Goal: Task Accomplishment & Management: Manage account settings

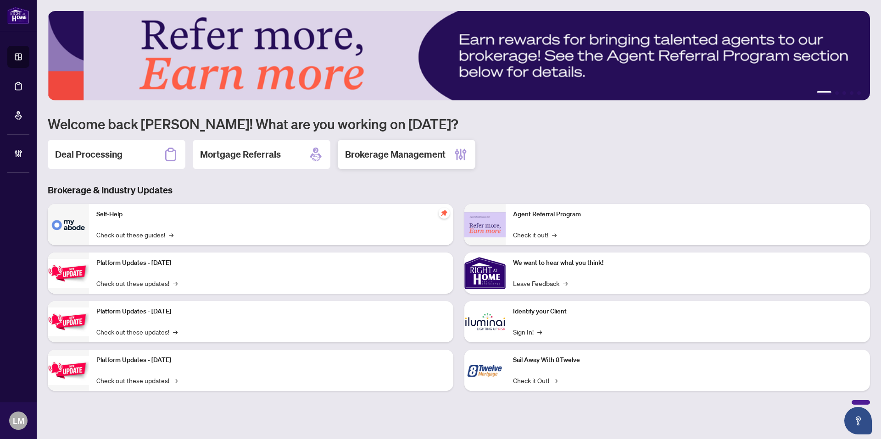
click at [383, 149] on h2 "Brokerage Management" at bounding box center [395, 154] width 100 height 13
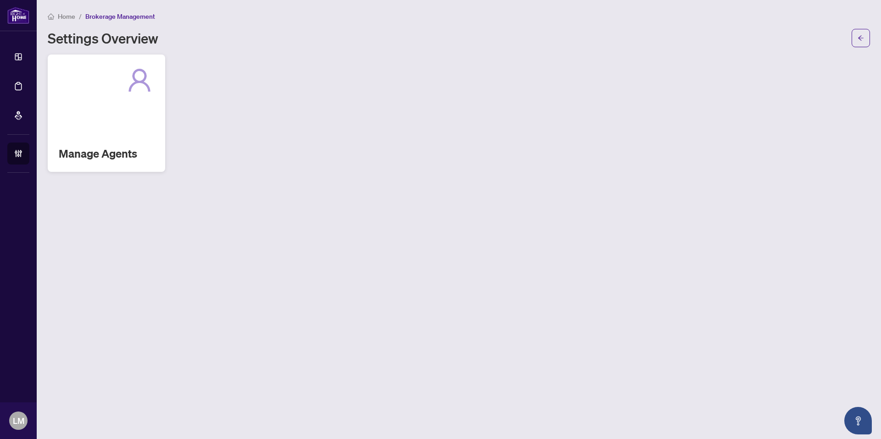
click at [113, 157] on h2 "Manage Agents" at bounding box center [106, 153] width 95 height 15
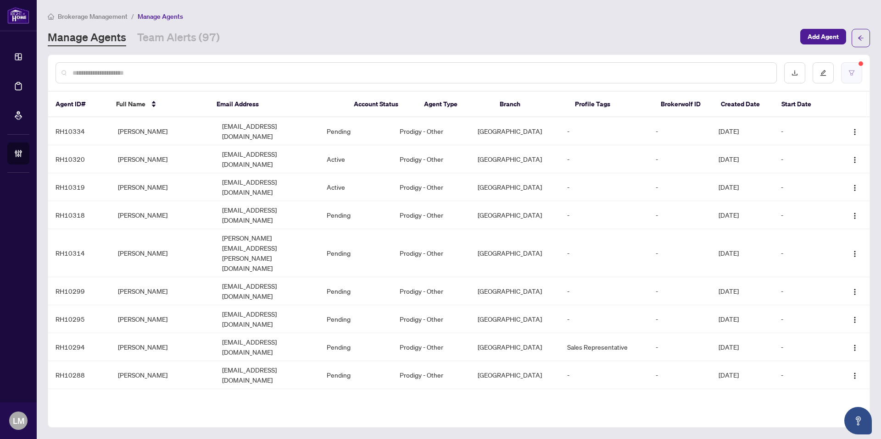
click at [854, 73] on button "button" at bounding box center [851, 72] width 21 height 21
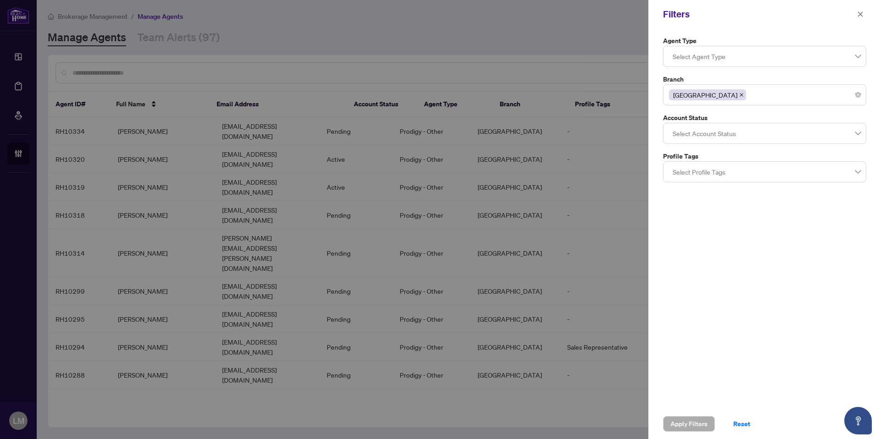
click at [524, 42] on div at bounding box center [440, 219] width 881 height 439
click at [522, 21] on div at bounding box center [440, 219] width 881 height 439
click at [862, 11] on icon "close" at bounding box center [860, 14] width 6 height 6
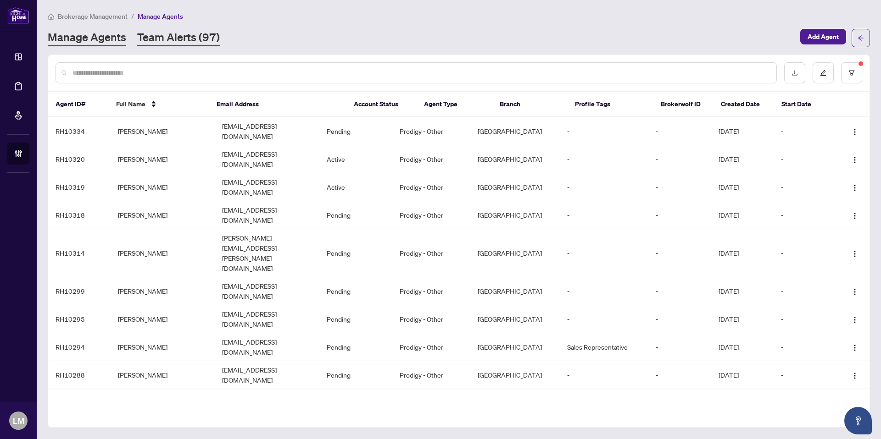
click at [185, 45] on link "Team Alerts (97)" at bounding box center [178, 38] width 83 height 17
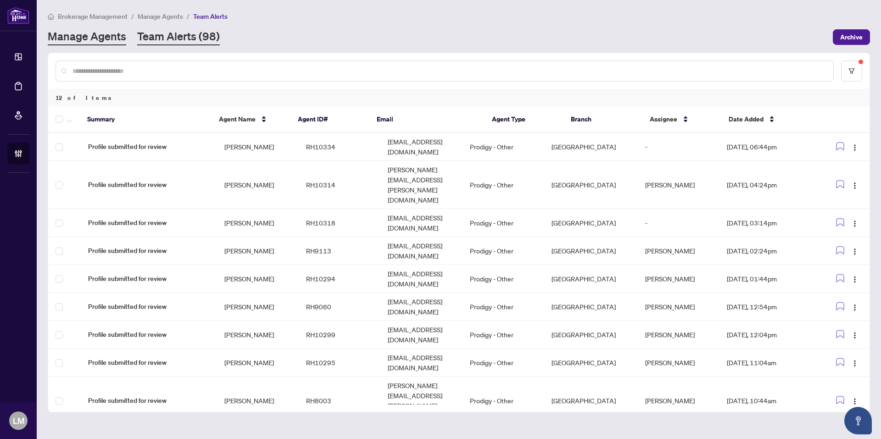
click at [88, 40] on link "Manage Agents" at bounding box center [87, 37] width 78 height 17
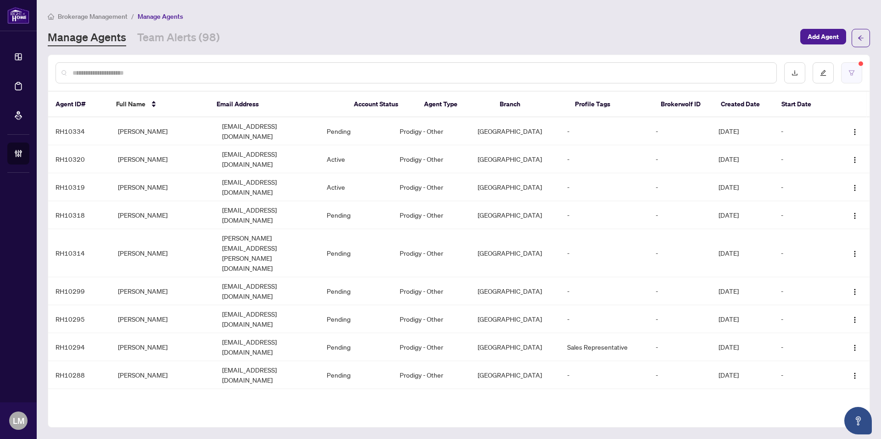
click at [851, 74] on icon "filter" at bounding box center [851, 73] width 6 height 6
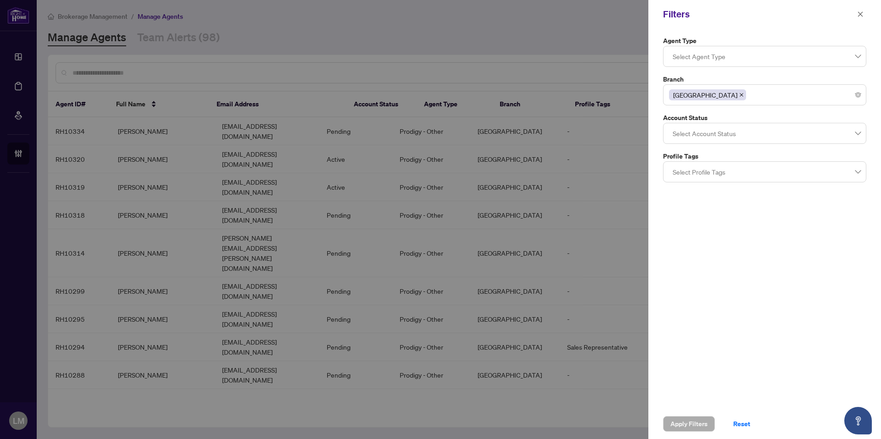
click at [593, 38] on div at bounding box center [440, 219] width 881 height 439
click at [862, 15] on icon "close" at bounding box center [860, 14] width 6 height 6
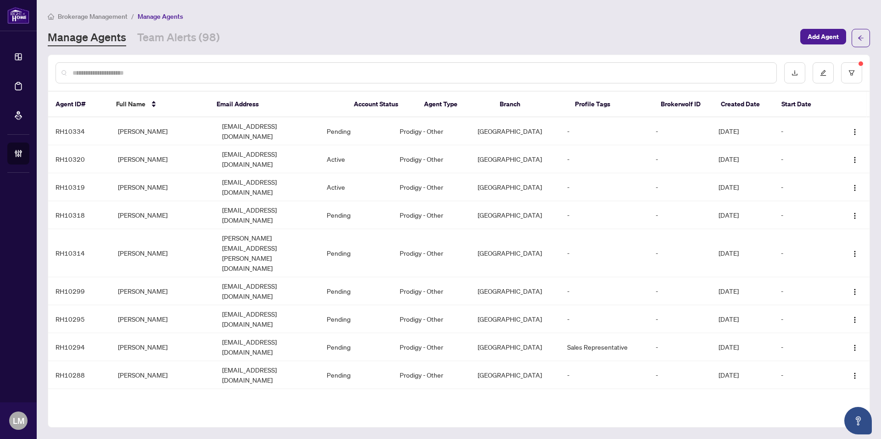
click at [444, 104] on th "Agent Type" at bounding box center [454, 105] width 76 height 26
click at [854, 73] on icon "filter" at bounding box center [851, 73] width 6 height 6
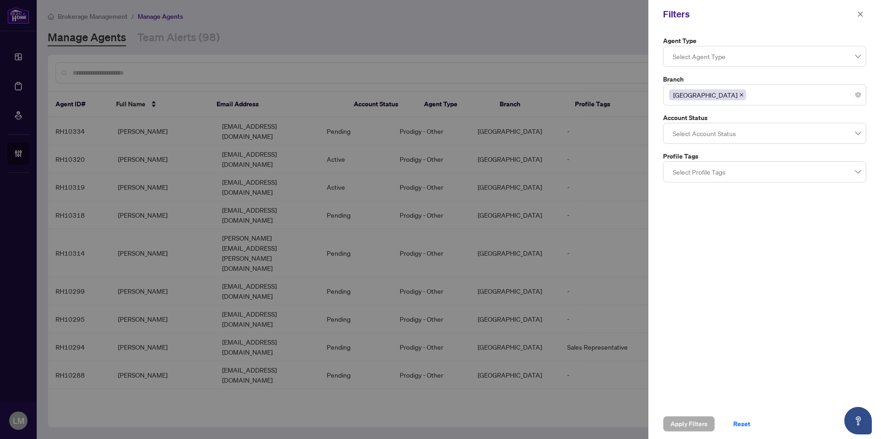
click at [570, 38] on div at bounding box center [440, 219] width 881 height 439
click at [861, 17] on span "button" at bounding box center [860, 14] width 6 height 15
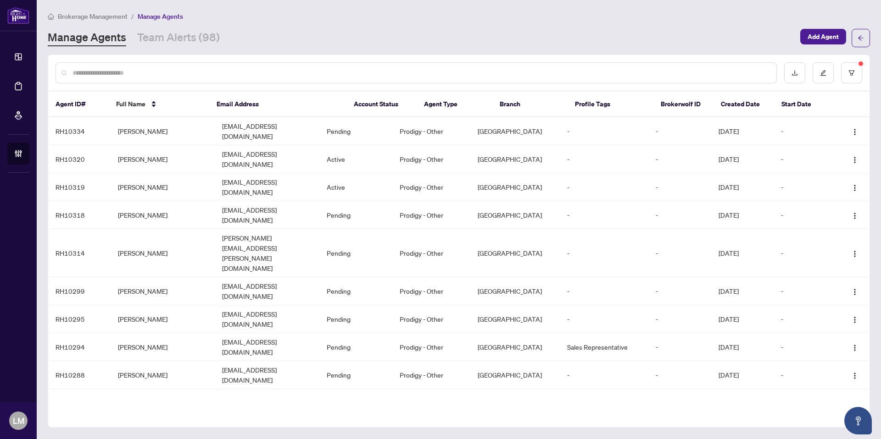
click at [452, 102] on th "Agent Type" at bounding box center [454, 105] width 76 height 26
click at [514, 101] on th "Branch" at bounding box center [530, 105] width 76 height 26
click at [593, 107] on th "Profile Tags" at bounding box center [609, 105] width 85 height 26
click at [693, 101] on th "Brokerwolf ID" at bounding box center [683, 105] width 61 height 26
click at [759, 104] on th "Created Date" at bounding box center [743, 105] width 61 height 26
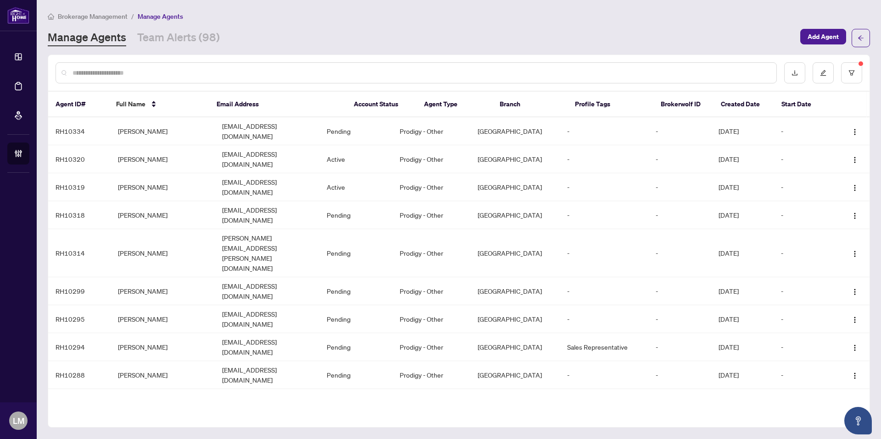
click at [806, 105] on th "Start Date" at bounding box center [804, 105] width 61 height 26
click at [107, 16] on span "Brokerage Management" at bounding box center [93, 16] width 70 height 8
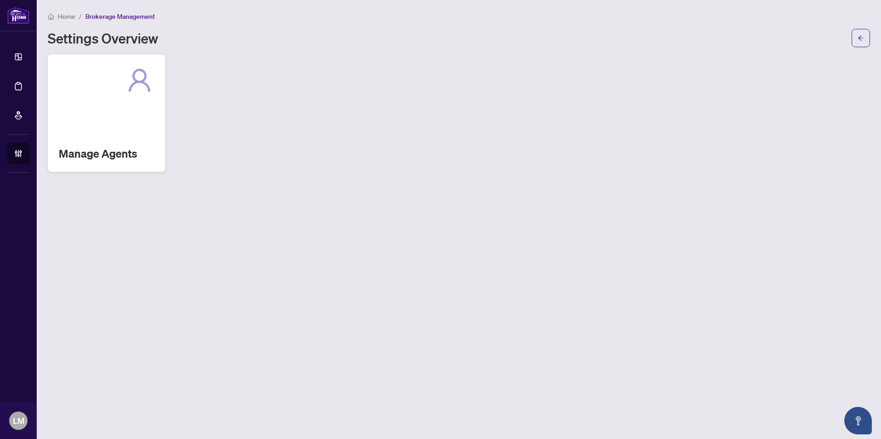
click at [104, 161] on div "Manage Agents" at bounding box center [106, 113] width 117 height 117
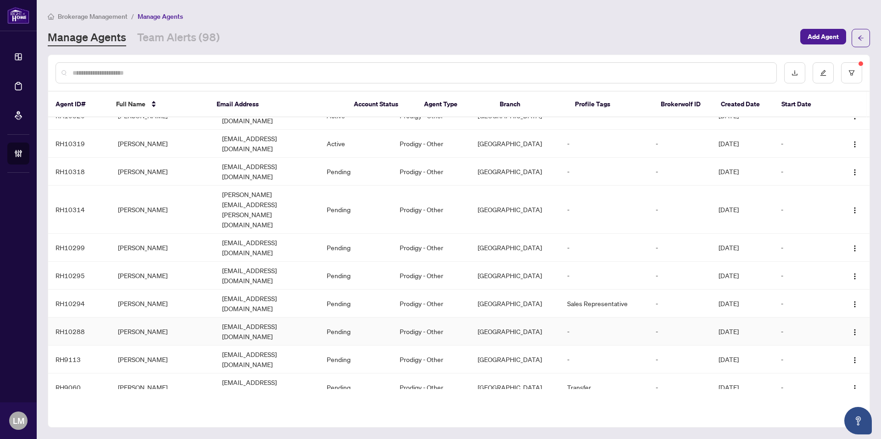
scroll to position [67, 0]
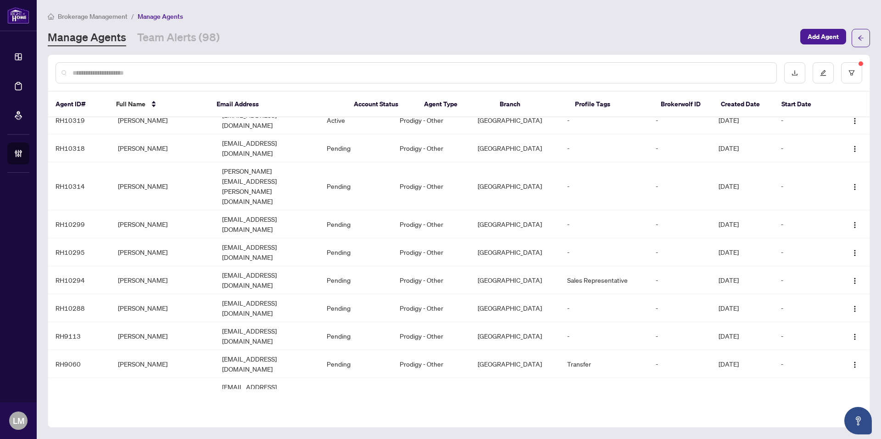
click at [518, 33] on div "Manage Agents Team Alerts (98)" at bounding box center [421, 38] width 747 height 17
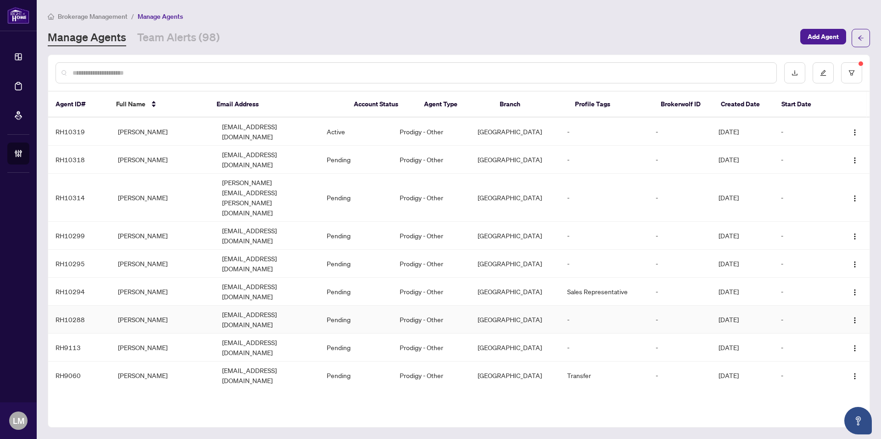
scroll to position [0, 0]
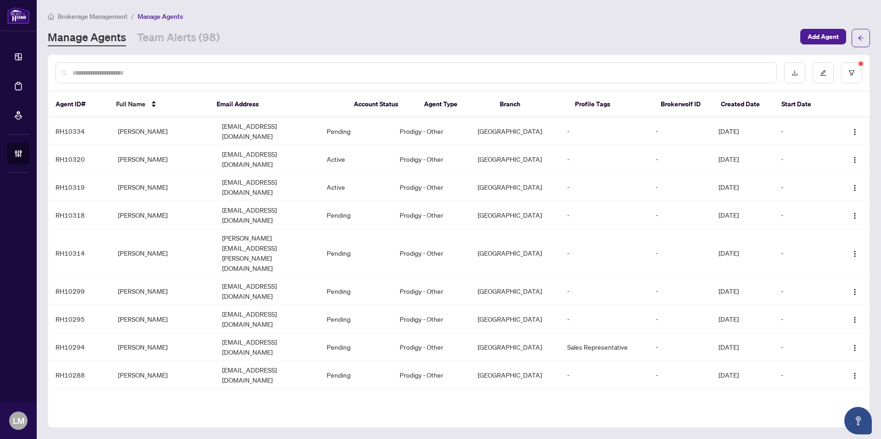
click at [338, 26] on div "Brokerage Management / Manage Agents Manage Agents Team Alerts (98) Add Agent" at bounding box center [459, 29] width 822 height 36
click at [158, 129] on td "[PERSON_NAME]" at bounding box center [163, 131] width 104 height 28
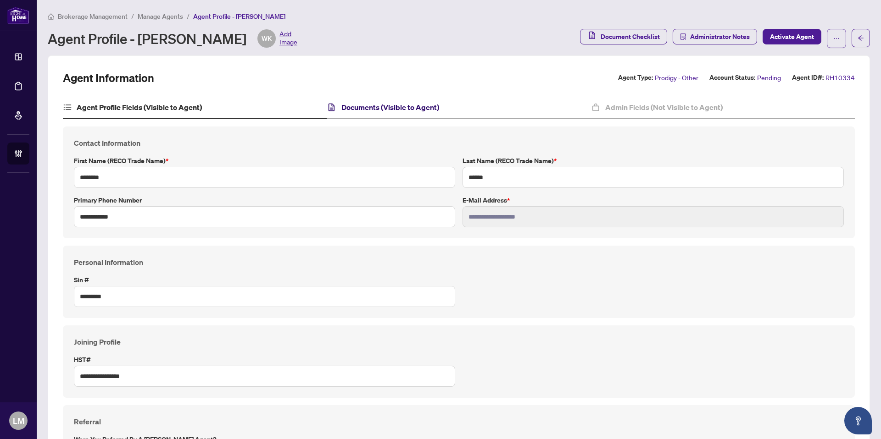
click at [398, 111] on h4 "Documents (Visible to Agent)" at bounding box center [390, 107] width 98 height 11
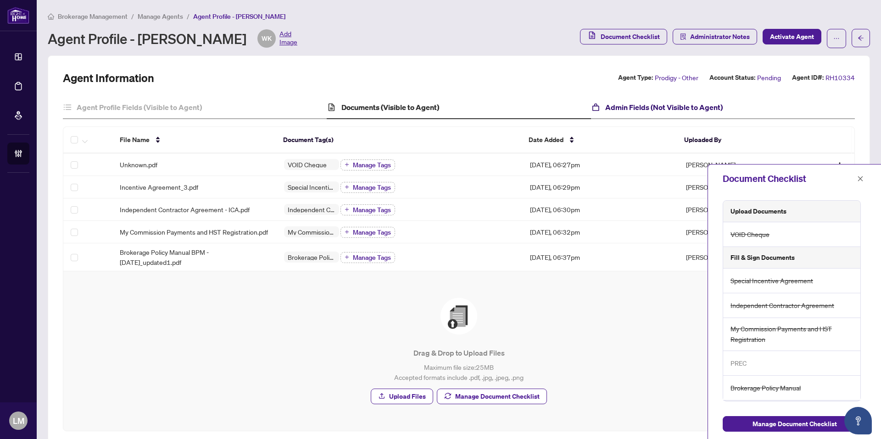
click at [620, 105] on h4 "Admin Fields (Not Visible to Agent)" at bounding box center [663, 107] width 117 height 11
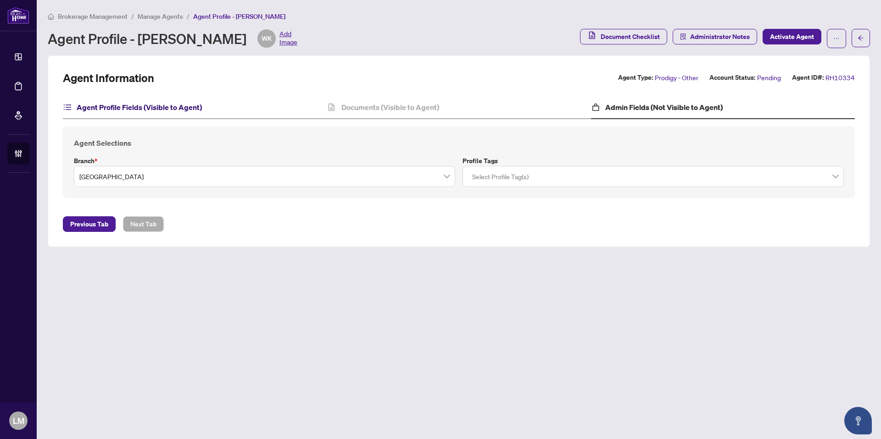
click at [112, 105] on h4 "Agent Profile Fields (Visible to Agent)" at bounding box center [139, 107] width 125 height 11
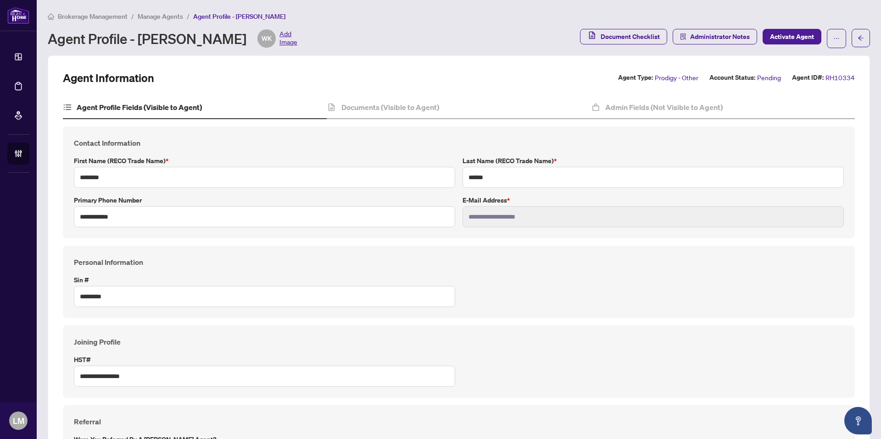
click at [173, 15] on span "Manage Agents" at bounding box center [160, 16] width 45 height 8
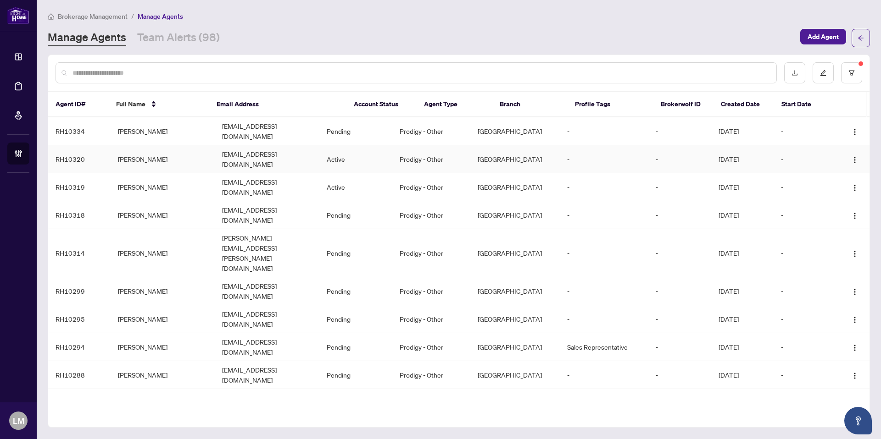
click at [145, 148] on td "[PERSON_NAME]" at bounding box center [163, 159] width 104 height 28
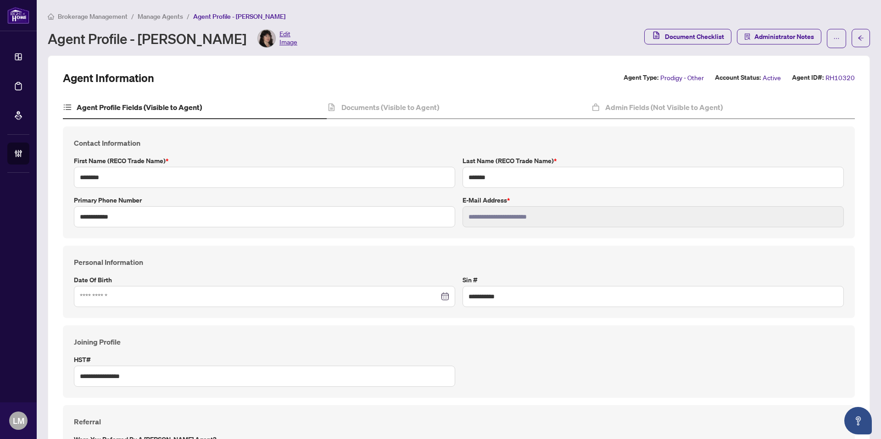
click at [168, 15] on span "Manage Agents" at bounding box center [160, 16] width 45 height 8
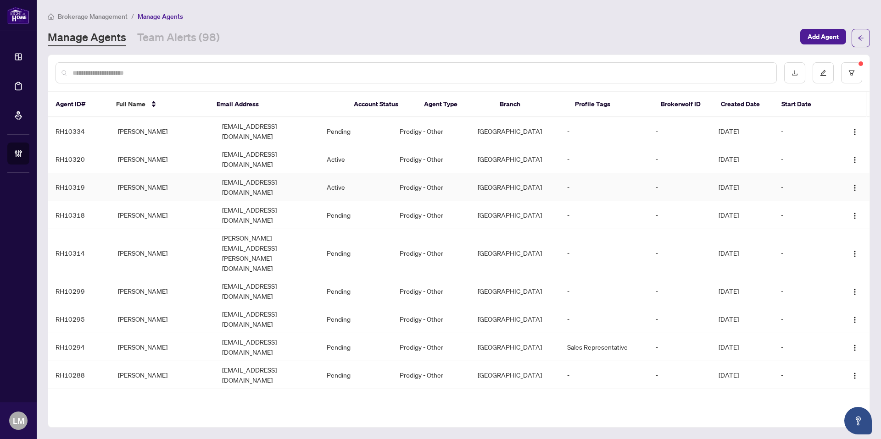
click at [157, 175] on td "[PERSON_NAME]" at bounding box center [163, 187] width 104 height 28
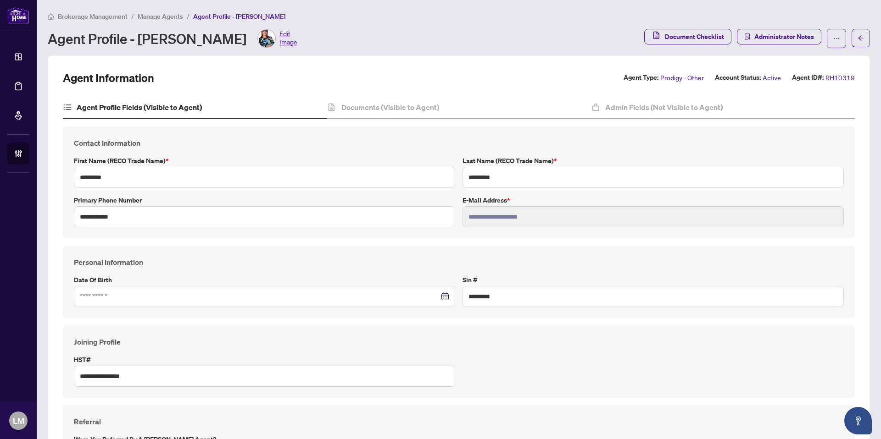
click at [176, 15] on span "Manage Agents" at bounding box center [160, 16] width 45 height 8
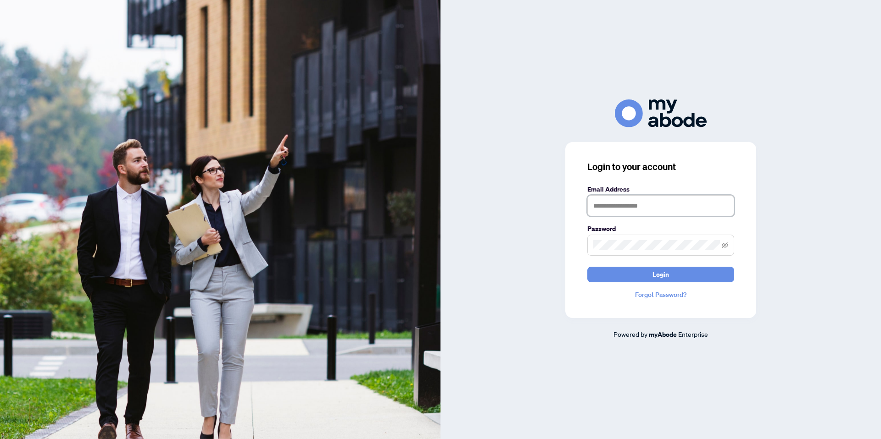
type input "**********"
click at [619, 287] on div "**********" at bounding box center [660, 230] width 191 height 176
click at [612, 273] on button "Login" at bounding box center [660, 275] width 147 height 16
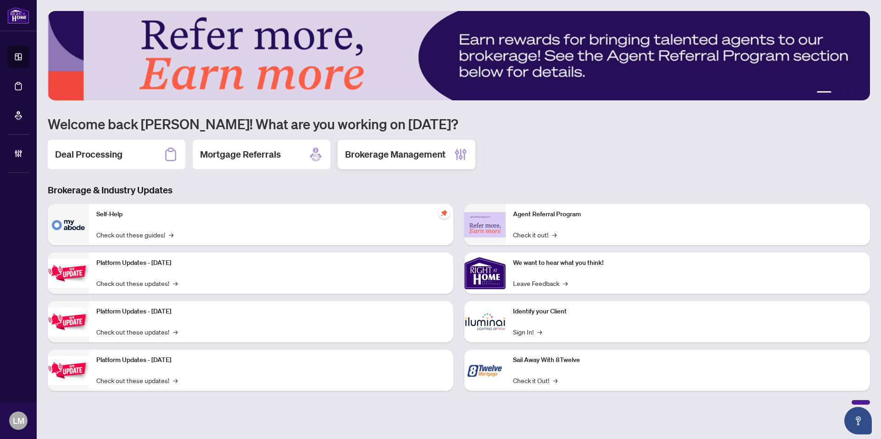
click at [381, 165] on div "Brokerage Management" at bounding box center [407, 154] width 138 height 29
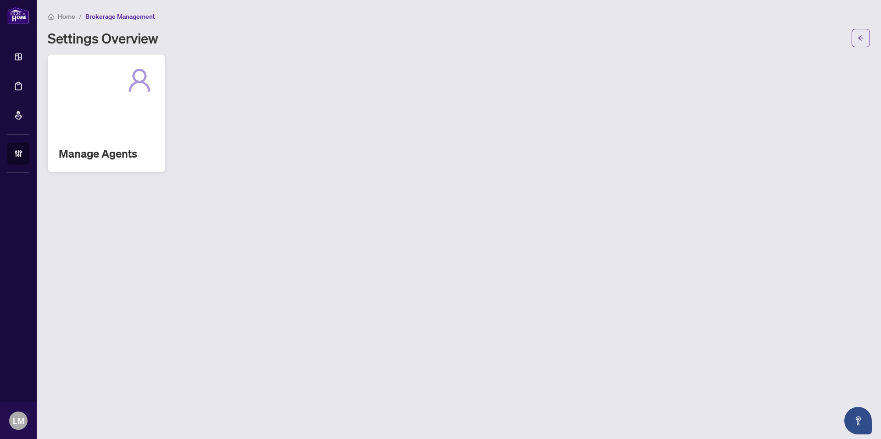
click at [119, 156] on h2 "Manage Agents" at bounding box center [106, 153] width 95 height 15
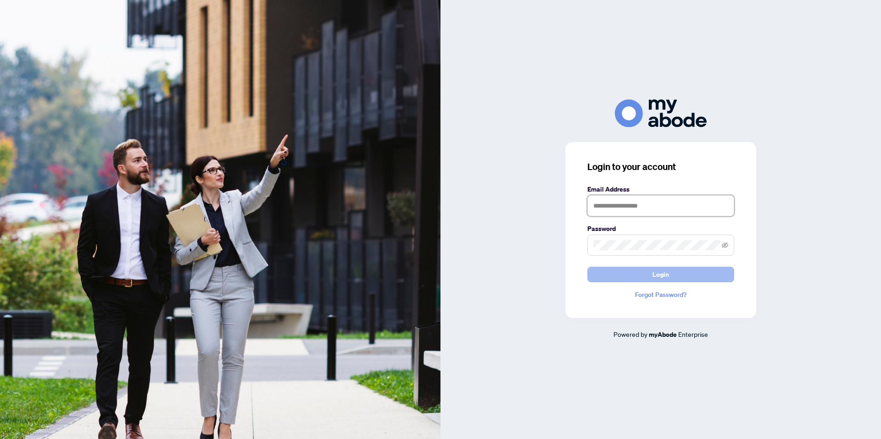
type input "**********"
click at [628, 272] on button "Login" at bounding box center [660, 275] width 147 height 16
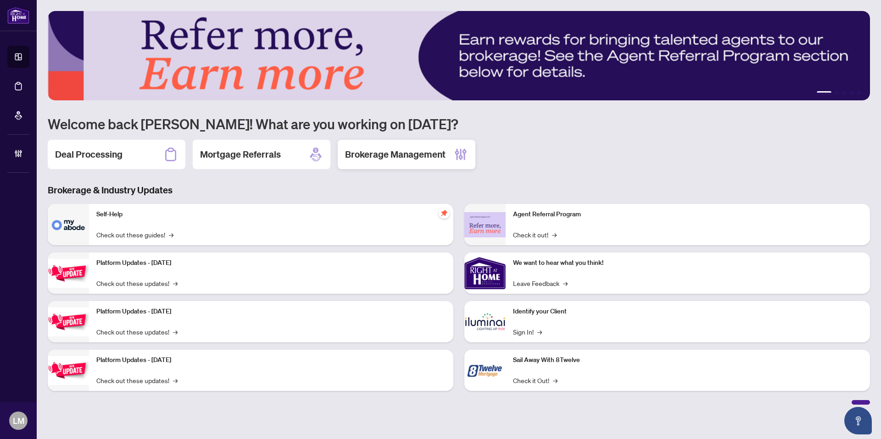
click at [397, 152] on h2 "Brokerage Management" at bounding box center [395, 154] width 100 height 13
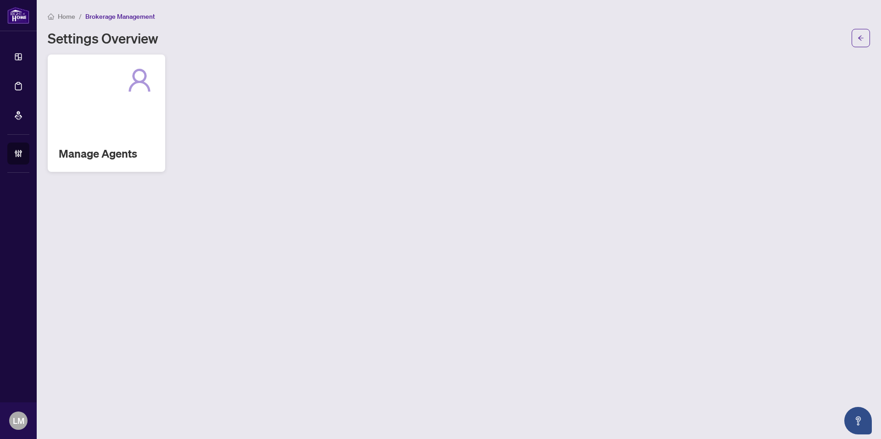
click at [60, 138] on div "Manage Agents" at bounding box center [106, 113] width 117 height 117
